Goal: Answer question/provide support: Share knowledge or assist other users

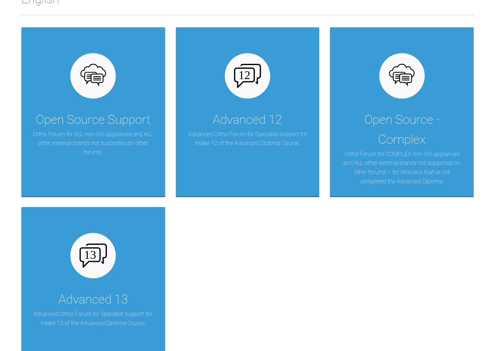
scroll to position [202, 0]
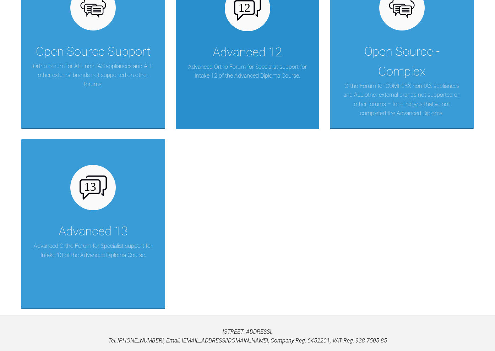
click at [254, 78] on p "Advanced Ortho Forum for Specialist support for Intake 12 of the Advanced Diplo…" at bounding box center [247, 71] width 122 height 18
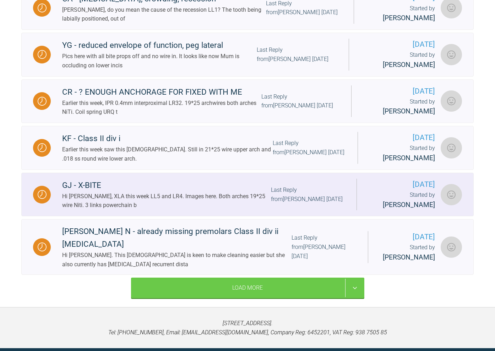
scroll to position [869, 0]
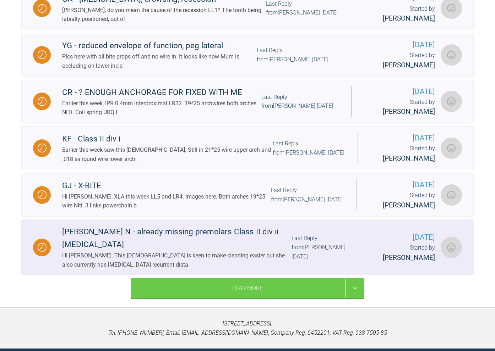
click at [225, 226] on div "[PERSON_NAME] N - already missing premolars Class II div ii [MEDICAL_DATA]" at bounding box center [176, 239] width 229 height 26
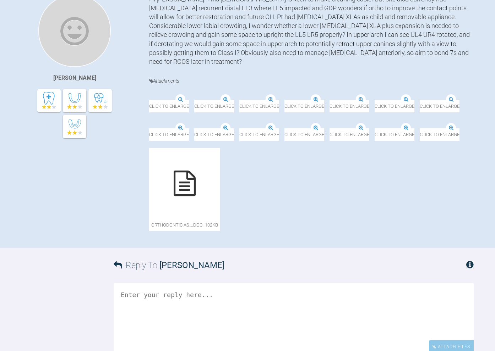
scroll to position [173, 0]
click at [239, 100] on img at bounding box center [239, 100] width 0 height 0
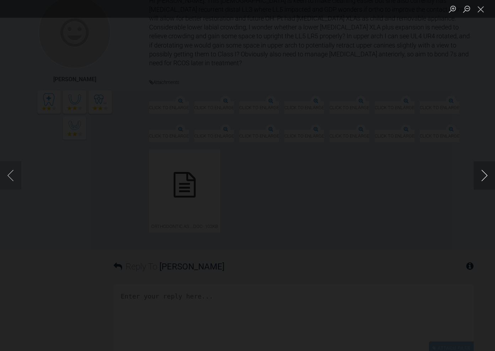
scroll to position [172, 0]
click at [483, 173] on button "Next image" at bounding box center [484, 176] width 21 height 28
click at [400, 78] on div "Lightbox" at bounding box center [247, 175] width 495 height 351
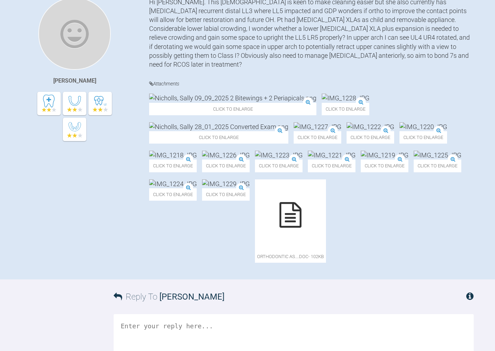
click at [347, 131] on img at bounding box center [371, 126] width 48 height 9
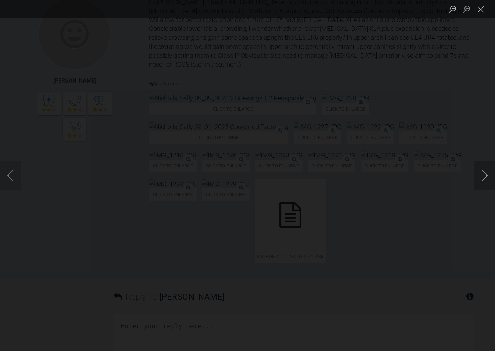
click at [486, 174] on button "Next image" at bounding box center [484, 176] width 21 height 28
click at [486, 175] on button "Next image" at bounding box center [484, 176] width 21 height 28
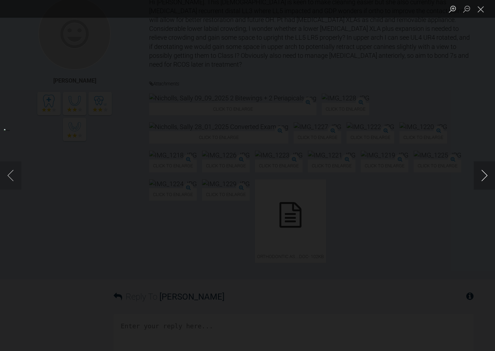
click at [486, 175] on button "Next image" at bounding box center [484, 176] width 21 height 28
click at [11, 173] on button "Previous image" at bounding box center [10, 176] width 21 height 28
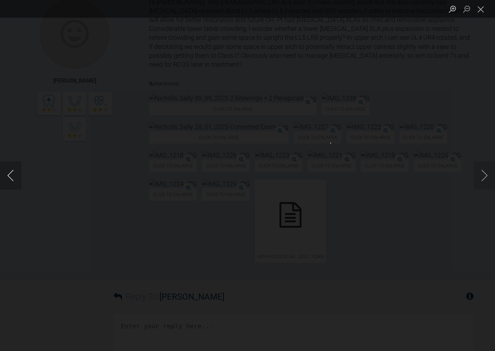
click at [12, 173] on button "Previous image" at bounding box center [10, 176] width 21 height 28
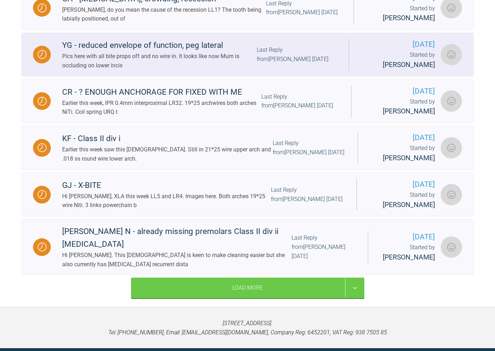
scroll to position [869, 0]
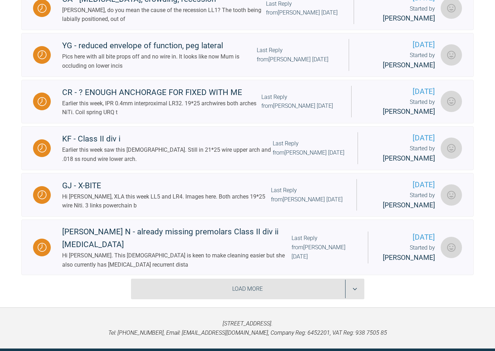
click at [246, 279] on div "Load More" at bounding box center [247, 289] width 233 height 21
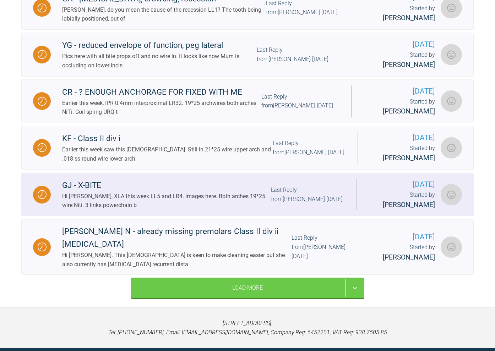
scroll to position [869, 0]
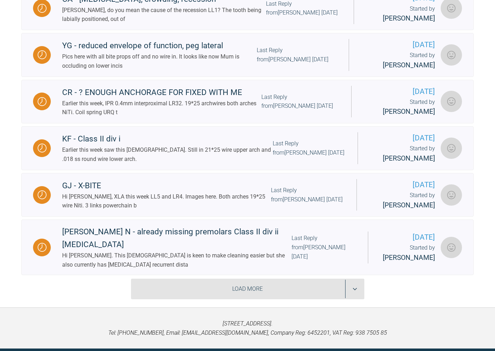
click at [256, 279] on div "Load More" at bounding box center [247, 289] width 233 height 21
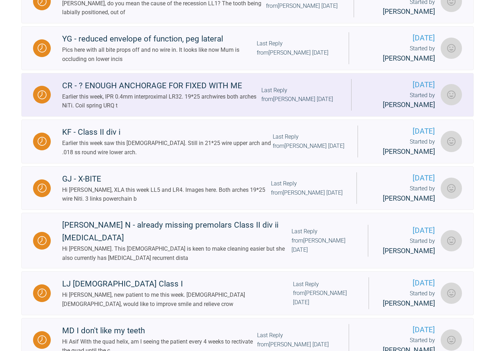
scroll to position [876, 0]
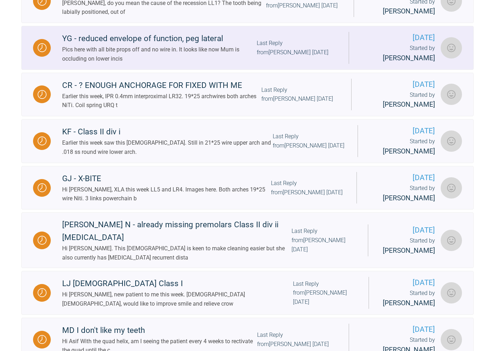
click at [196, 32] on div "YG - reduced envelope of function, peg lateral" at bounding box center [159, 38] width 195 height 13
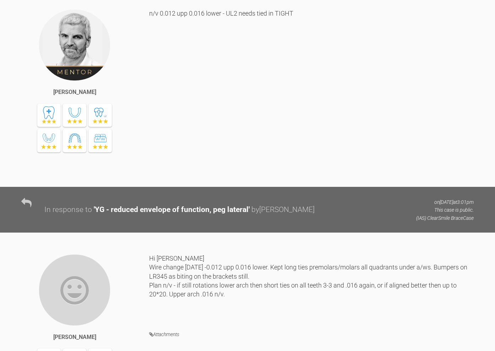
scroll to position [2925, 0]
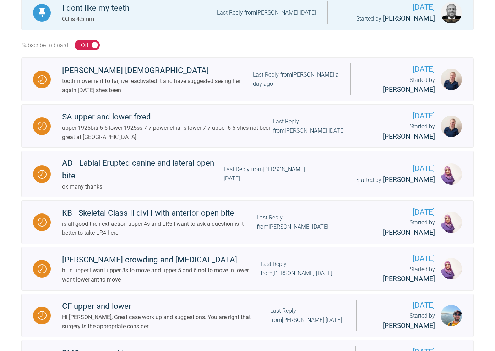
scroll to position [190, 0]
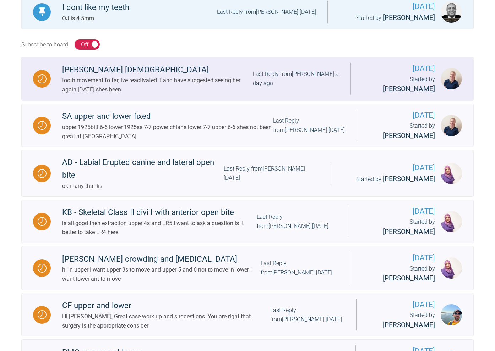
click at [210, 82] on div "tooth movement fo far, ive reactivated it and have suggested seeing her again […" at bounding box center [157, 85] width 191 height 18
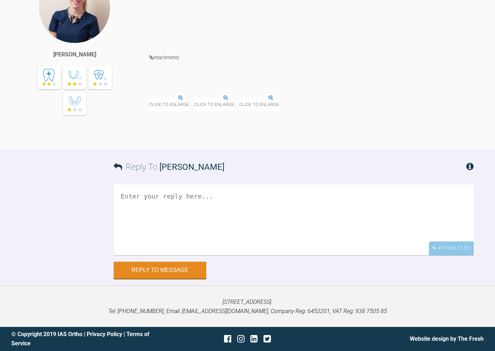
scroll to position [3282, 0]
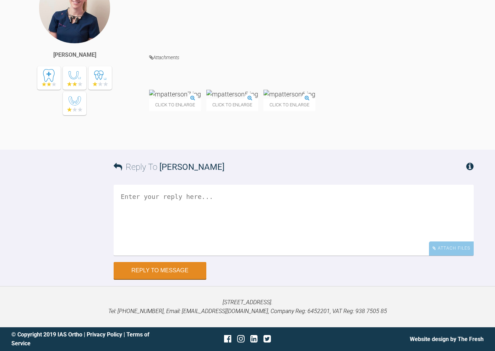
scroll to position [77, 0]
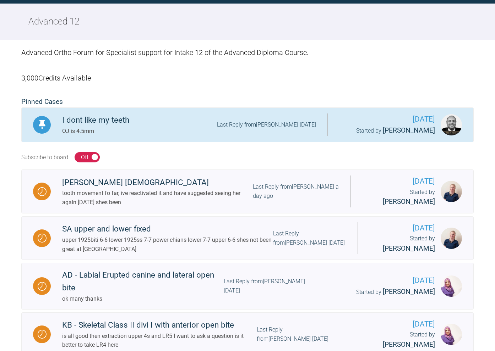
click at [236, 122] on div "Last Reply from [PERSON_NAME] [DATE]" at bounding box center [266, 124] width 99 height 9
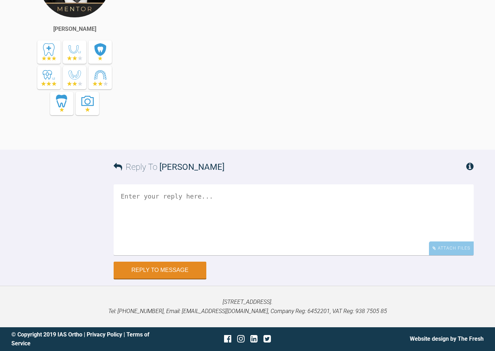
scroll to position [1661, 0]
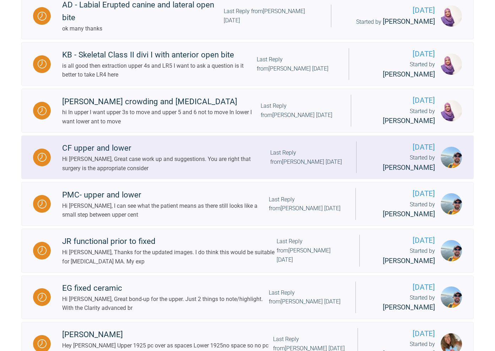
scroll to position [348, 0]
click at [113, 142] on div "CF upper and lower" at bounding box center [166, 148] width 208 height 13
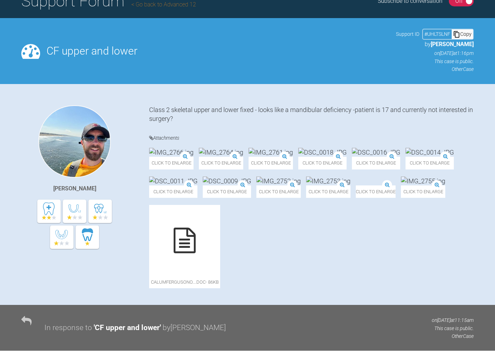
scroll to position [198, 0]
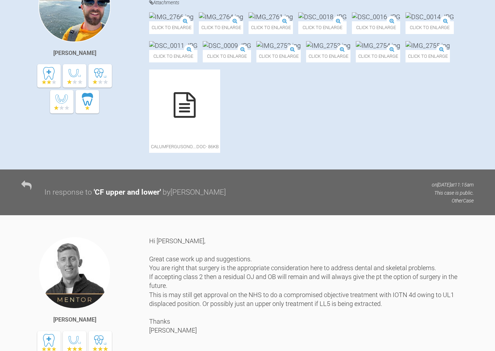
click at [352, 21] on img at bounding box center [376, 16] width 48 height 9
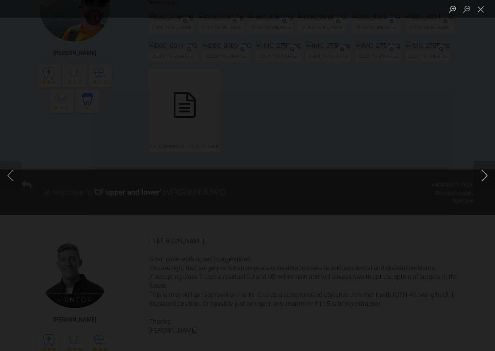
click at [483, 175] on button "Next image" at bounding box center [484, 176] width 21 height 28
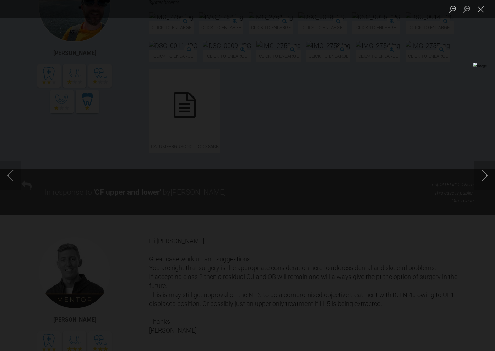
click at [483, 175] on button "Next image" at bounding box center [484, 176] width 21 height 28
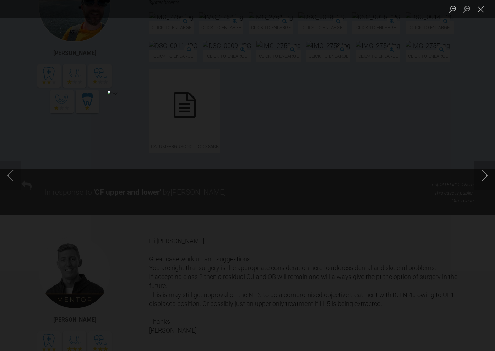
click at [483, 175] on button "Next image" at bounding box center [484, 176] width 21 height 28
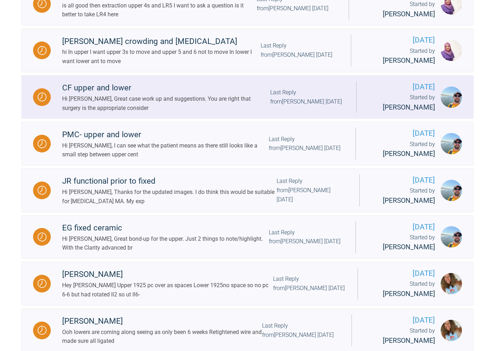
scroll to position [410, 0]
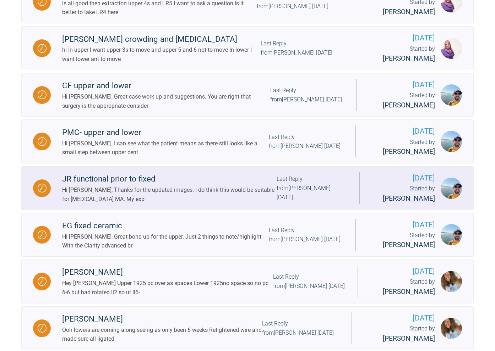
click at [142, 173] on div "JR functional prior to fixed" at bounding box center [169, 179] width 214 height 13
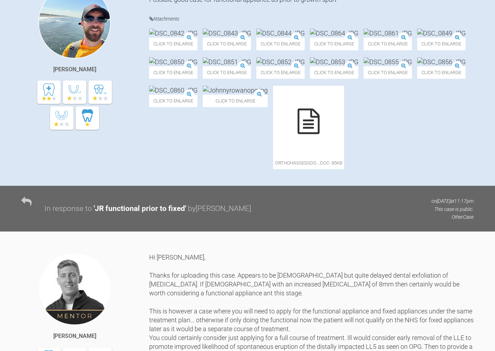
scroll to position [175, 0]
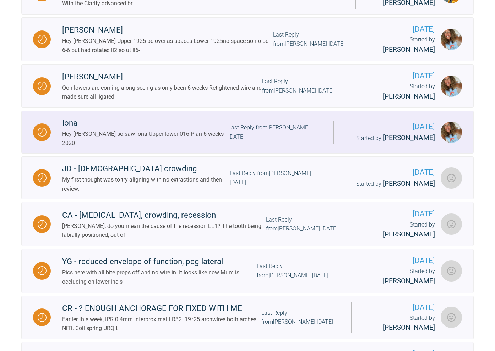
scroll to position [655, 0]
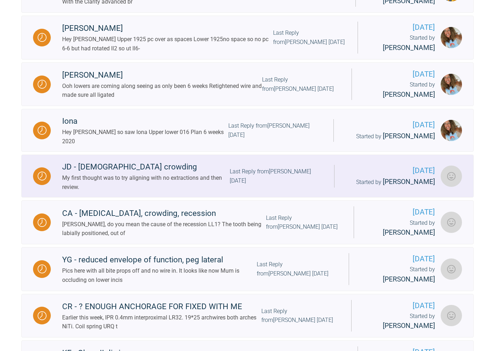
click at [123, 161] on div "JD - [DEMOGRAPHIC_DATA] crowding" at bounding box center [146, 167] width 168 height 13
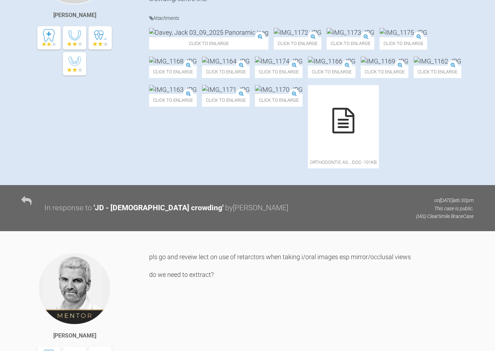
scroll to position [238, 0]
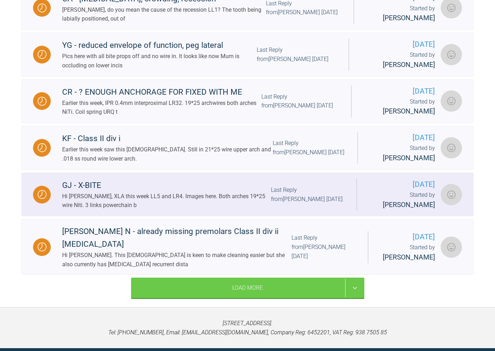
scroll to position [869, 0]
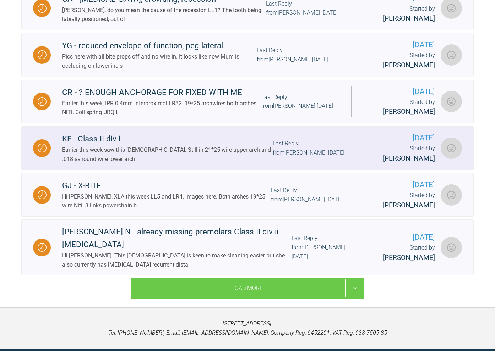
click at [115, 133] on div "KF - Class II div i" at bounding box center [167, 139] width 211 height 13
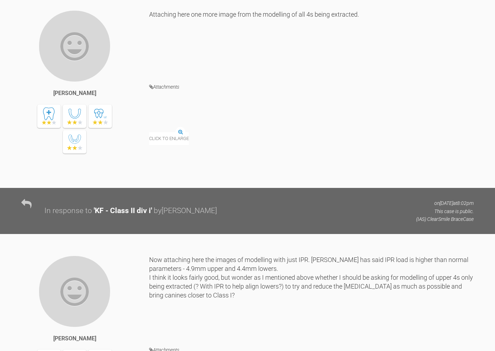
scroll to position [2016, 0]
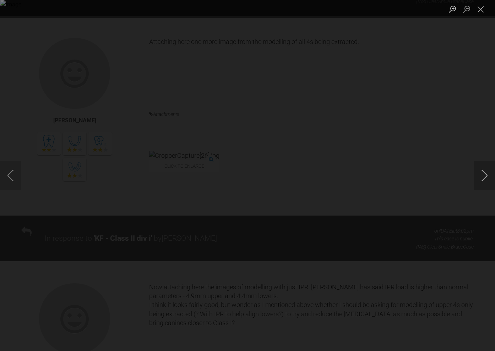
click at [483, 179] on button "Next image" at bounding box center [484, 176] width 21 height 28
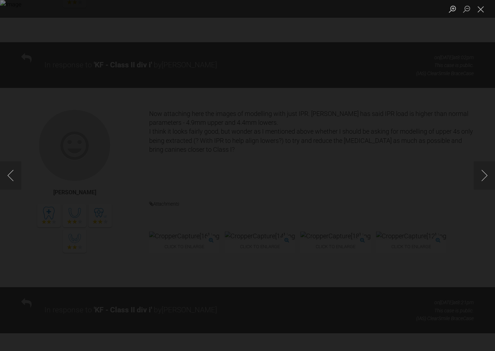
scroll to position [2191, 0]
click at [480, 180] on button "Next image" at bounding box center [484, 176] width 21 height 28
click at [479, 180] on button "Next image" at bounding box center [484, 176] width 21 height 28
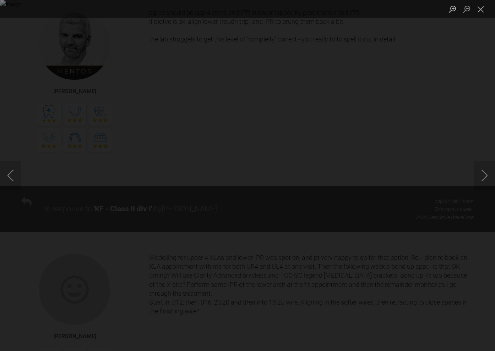
scroll to position [2539, 0]
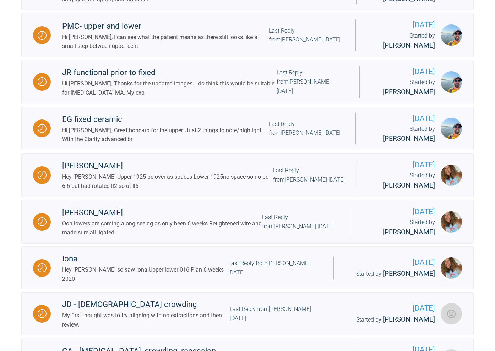
scroll to position [521, 0]
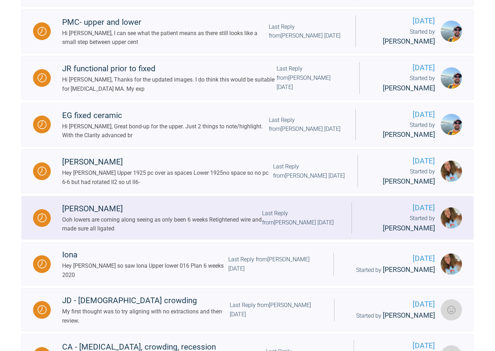
click at [110, 203] on div "[PERSON_NAME]" at bounding box center [162, 209] width 200 height 13
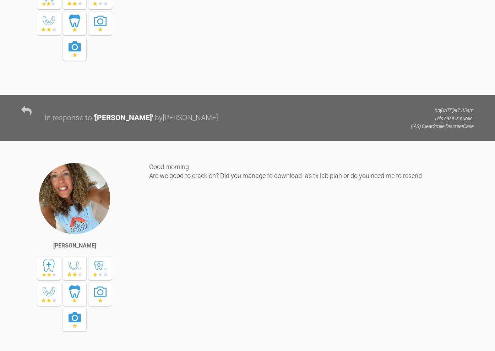
scroll to position [1326, 0]
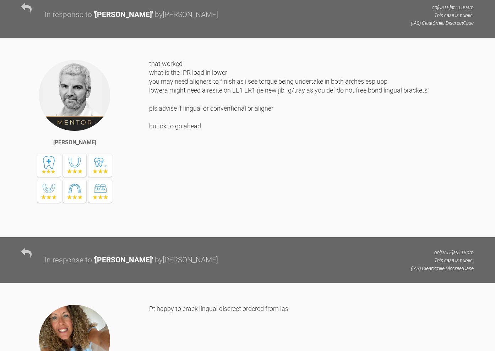
scroll to position [2762, 0]
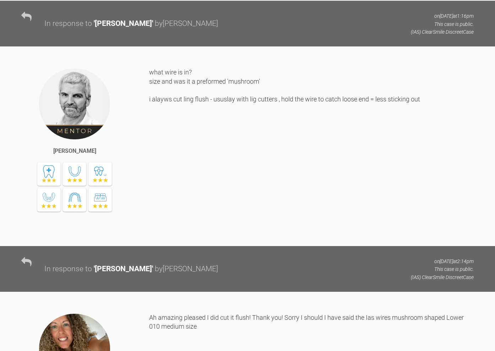
scroll to position [3786, 0]
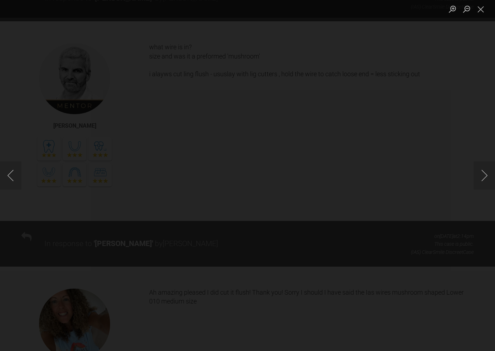
scroll to position [3810, 0]
click at [486, 173] on button "Next image" at bounding box center [484, 176] width 21 height 28
click at [485, 173] on button "Next image" at bounding box center [484, 176] width 21 height 28
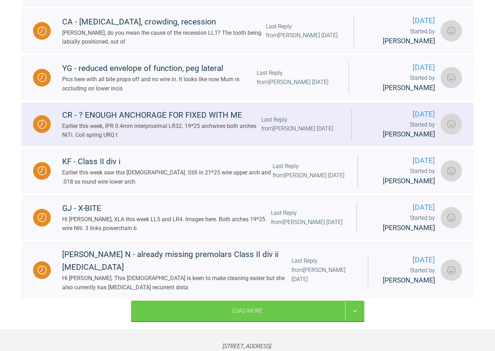
scroll to position [850, 0]
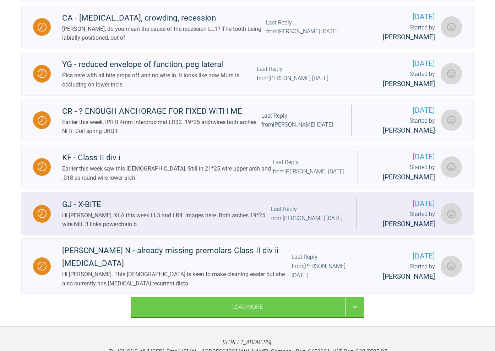
click at [95, 198] on div "GJ - X-BITE" at bounding box center [166, 204] width 209 height 13
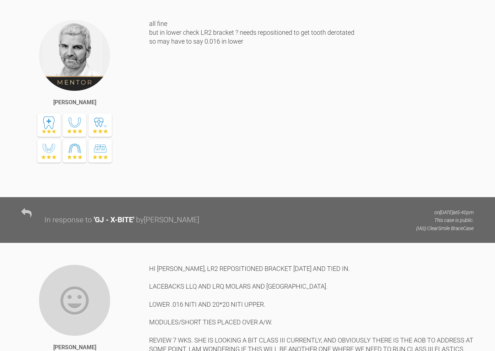
scroll to position [3407, 0]
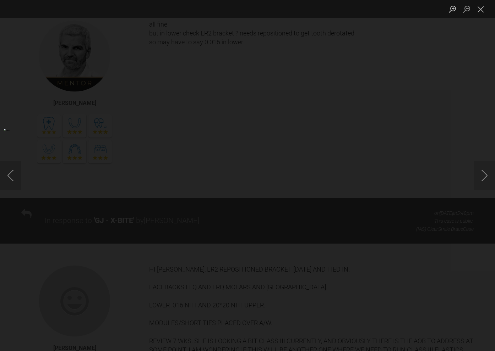
scroll to position [3406, 0]
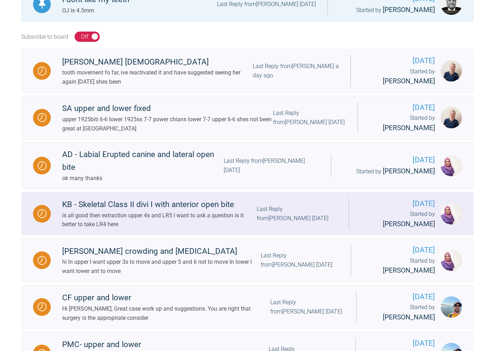
scroll to position [244, 0]
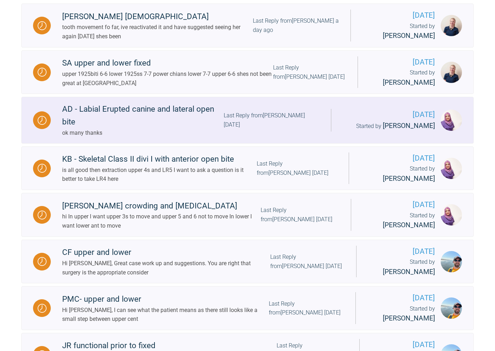
click at [178, 109] on div "AD - Labial Erupted canine and lateral open bite" at bounding box center [143, 116] width 162 height 26
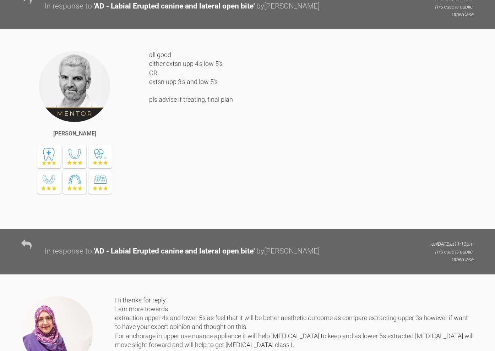
scroll to position [585, 0]
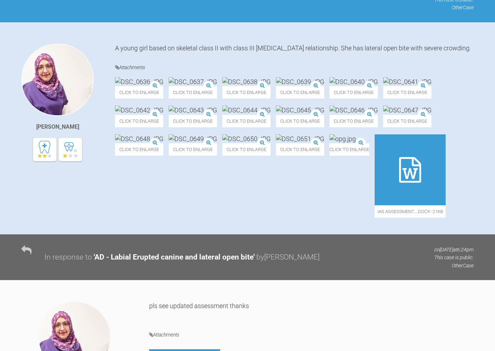
scroll to position [117, 0]
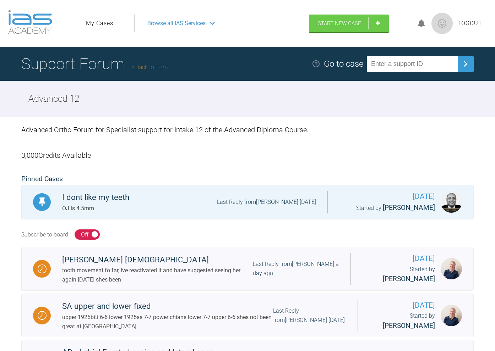
scroll to position [77, 0]
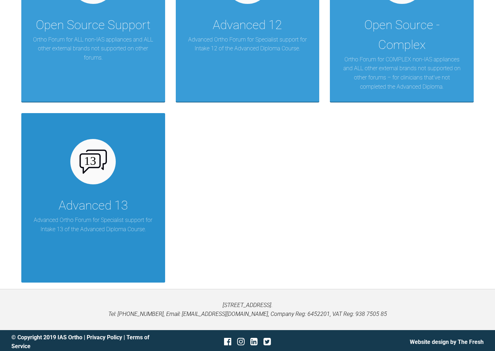
click at [102, 144] on div at bounding box center [92, 161] width 45 height 45
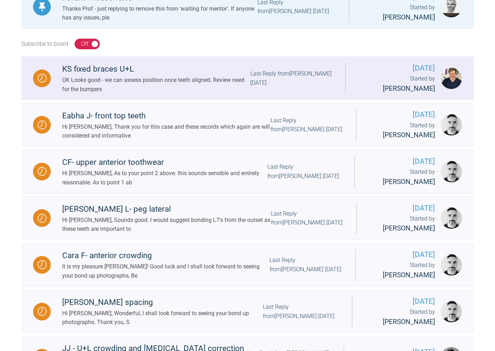
scroll to position [201, 0]
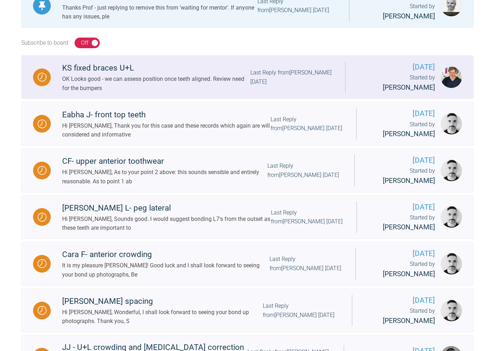
click at [96, 64] on div "KS fixed braces U+L" at bounding box center [156, 68] width 188 height 13
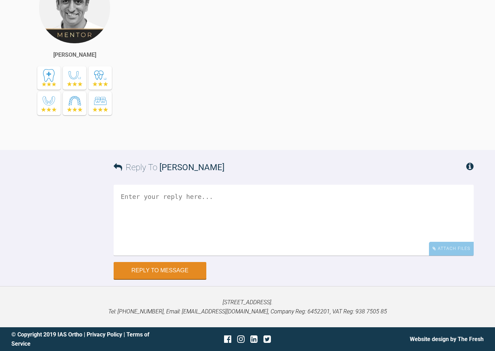
scroll to position [3055, 0]
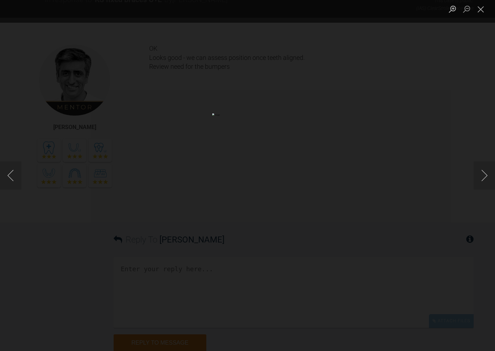
scroll to position [3120, 0]
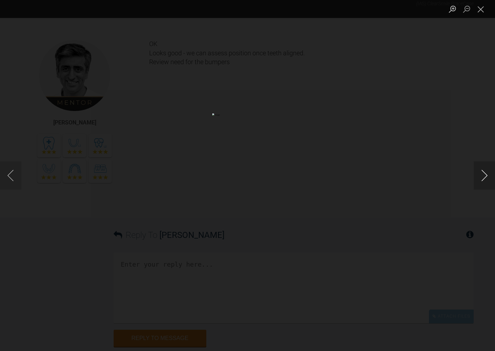
click at [485, 176] on button "Next image" at bounding box center [484, 176] width 21 height 28
click at [484, 176] on button "Next image" at bounding box center [484, 176] width 21 height 28
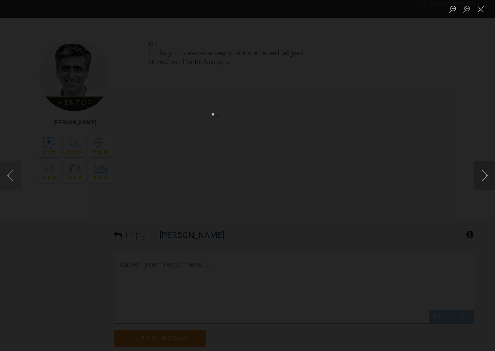
click at [484, 176] on button "Next image" at bounding box center [484, 176] width 21 height 28
click at [483, 176] on button "Next image" at bounding box center [484, 176] width 21 height 28
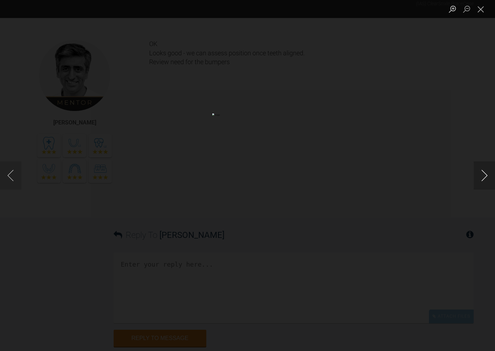
click at [481, 175] on button "Next image" at bounding box center [484, 176] width 21 height 28
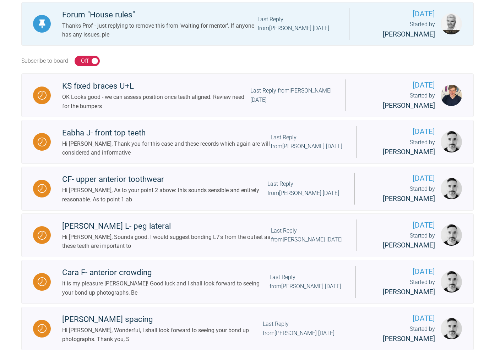
scroll to position [209, 0]
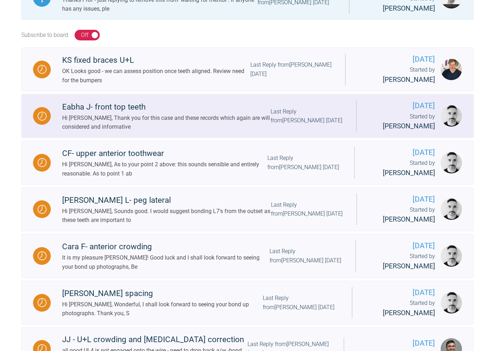
click at [128, 105] on div "Eabha J- front top teeth" at bounding box center [166, 107] width 208 height 13
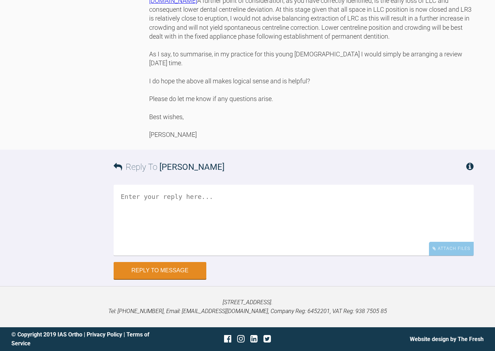
scroll to position [1030, 0]
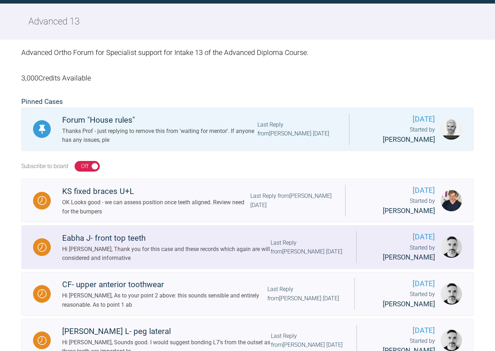
click at [123, 236] on div "Eabha J- front top teeth" at bounding box center [166, 238] width 208 height 13
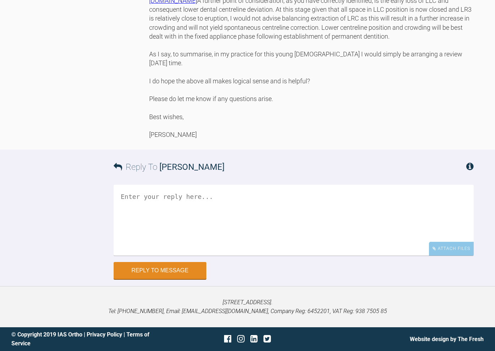
scroll to position [944, 0]
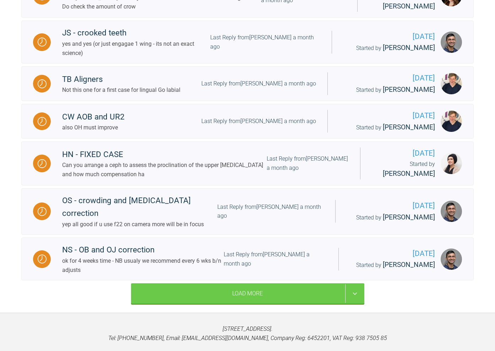
scroll to position [833, 0]
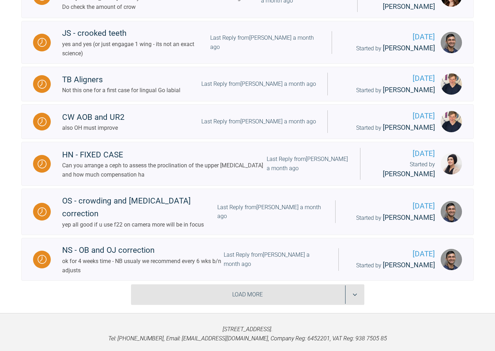
click at [233, 285] on div "Load More" at bounding box center [247, 295] width 233 height 21
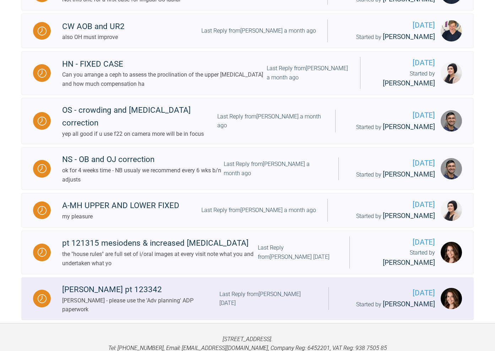
scroll to position [923, 0]
click at [185, 284] on div "Miss Lacey Scammel-White pt 123342" at bounding box center [140, 290] width 157 height 13
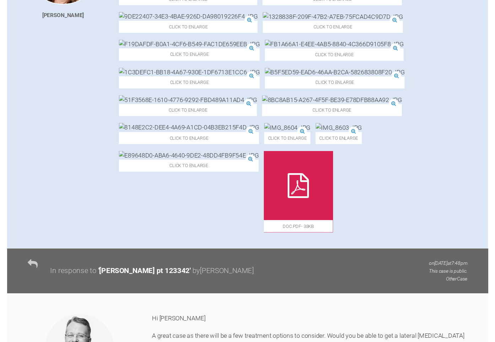
scroll to position [365, 0]
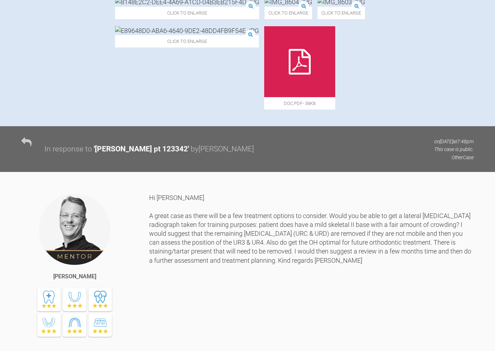
click at [300, 75] on icon at bounding box center [300, 62] width 22 height 26
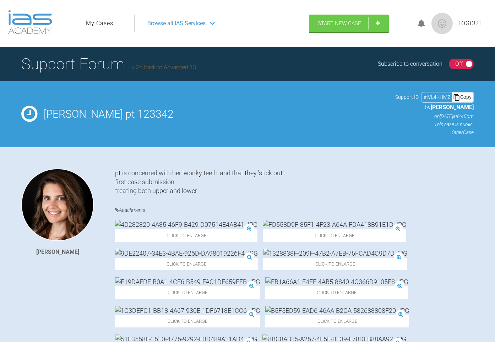
scroll to position [0, 0]
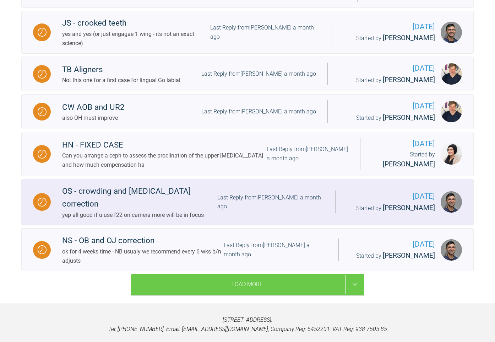
scroll to position [843, 0]
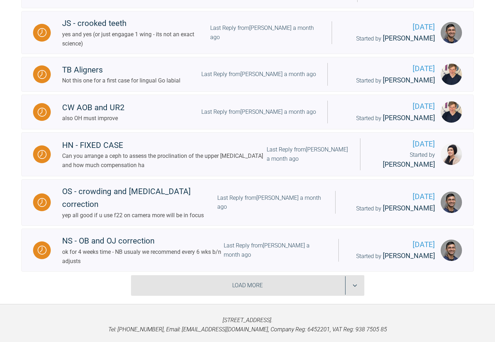
click at [247, 275] on div "Load More" at bounding box center [247, 285] width 233 height 21
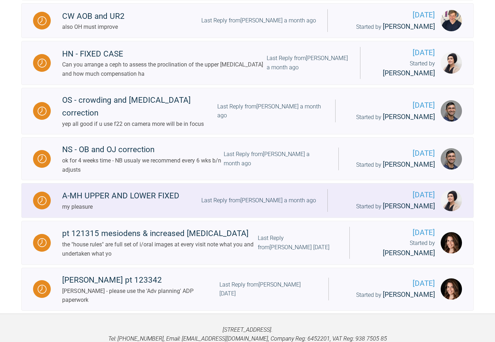
scroll to position [933, 0]
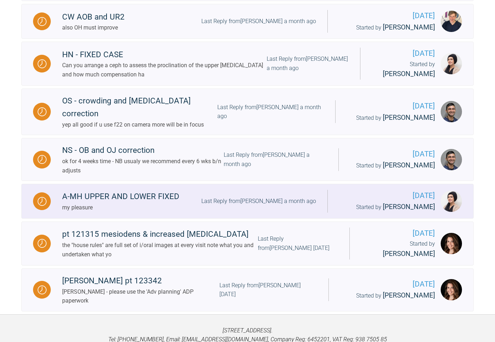
click at [160, 190] on div "A-MH UPPER AND LOWER FIXED" at bounding box center [120, 196] width 117 height 13
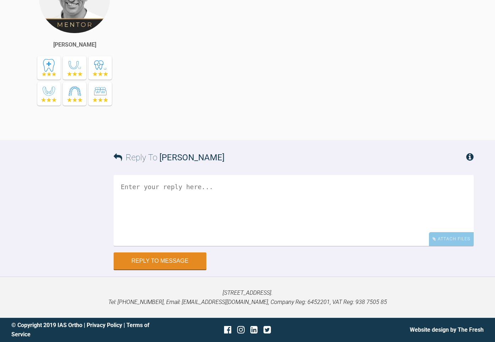
scroll to position [4068, 0]
